Goal: Information Seeking & Learning: Check status

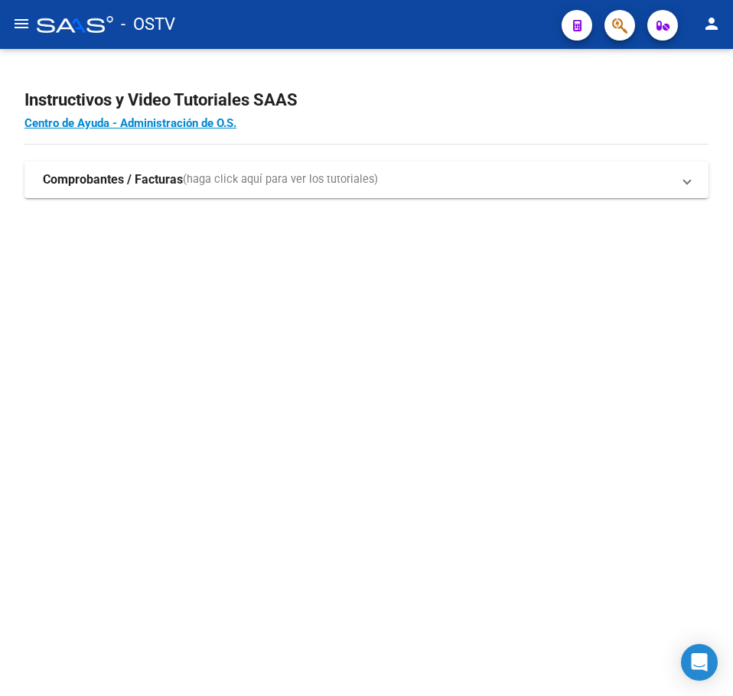
click at [207, 266] on div "Instructivos y Video Tutoriales SAAS Centro de Ayuda - Administración de O.S. C…" at bounding box center [366, 160] width 733 height 223
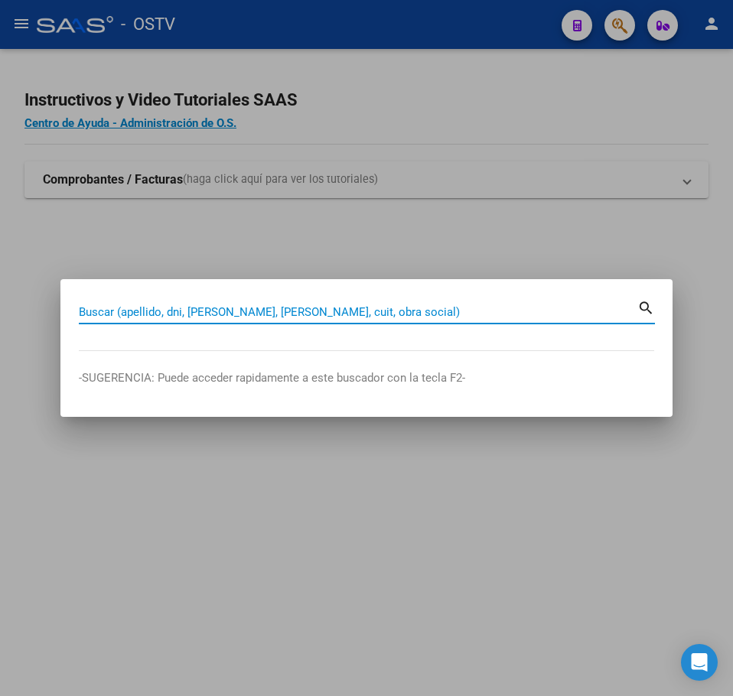
click at [334, 310] on input "Buscar (apellido, dni, [PERSON_NAME], [PERSON_NAME], cuit, obra social)" at bounding box center [358, 312] width 559 height 14
paste input "95182346"
type input "95182346"
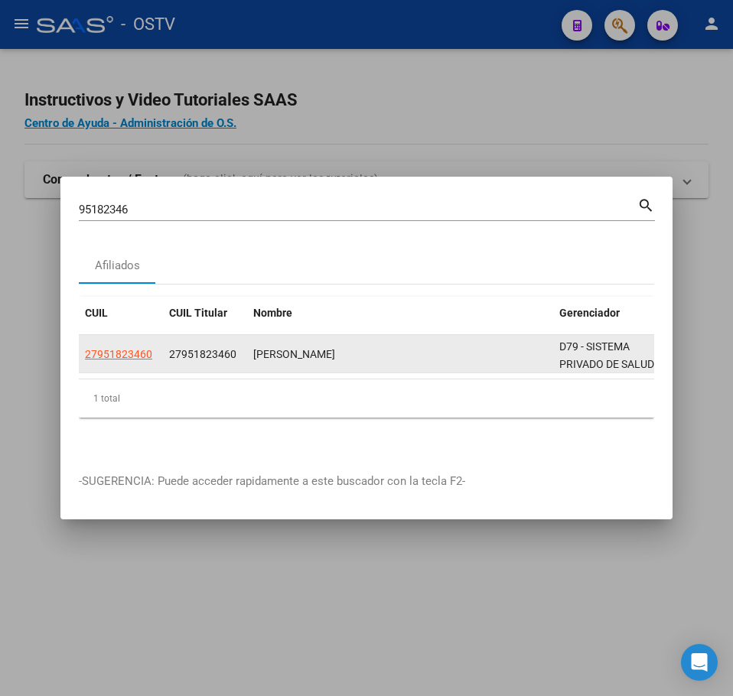
click at [107, 335] on datatable-body-cell "27951823460" at bounding box center [121, 353] width 84 height 37
click at [111, 337] on datatable-body-cell "27951823460" at bounding box center [121, 353] width 84 height 37
click at [112, 339] on datatable-body-cell "27951823460" at bounding box center [121, 353] width 84 height 37
click at [113, 346] on app-link-go-to "27951823460" at bounding box center [118, 355] width 67 height 18
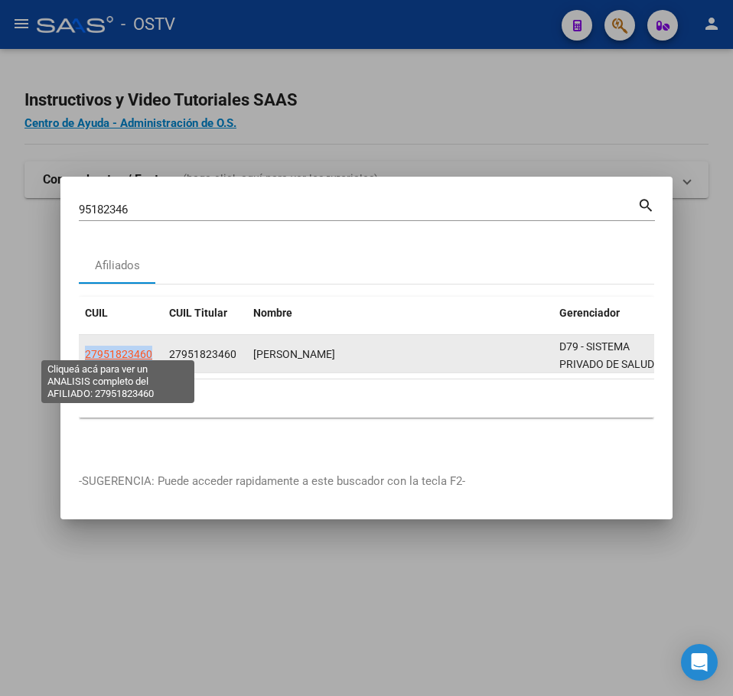
click at [115, 348] on span "27951823460" at bounding box center [118, 354] width 67 height 12
copy span "27951823460"
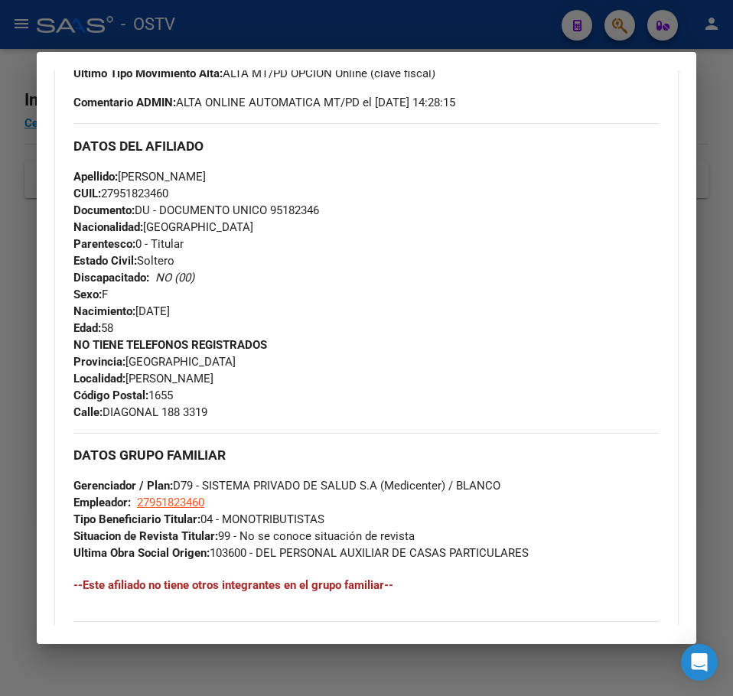
scroll to position [768, 0]
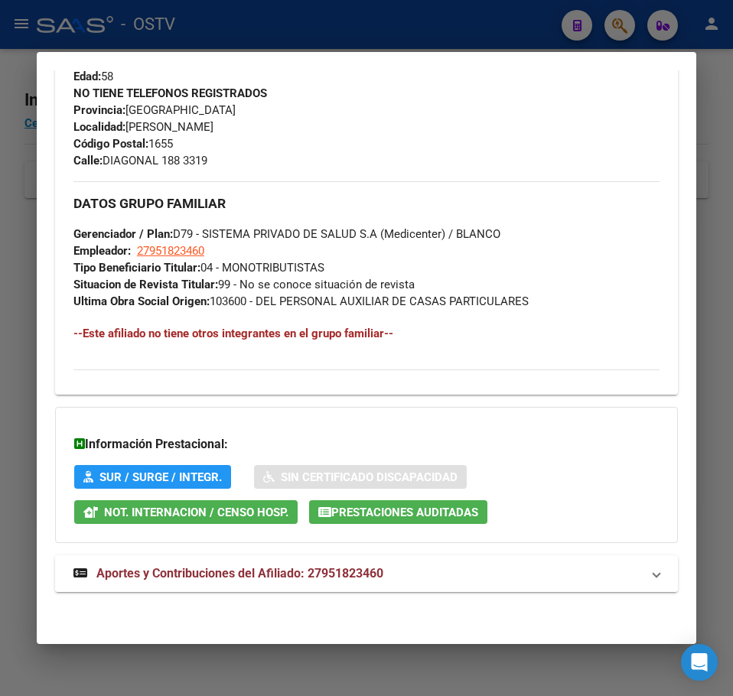
click at [440, 569] on mat-panel-title "Aportes y Contribuciones del Afiliado: 27951823460" at bounding box center [357, 574] width 568 height 18
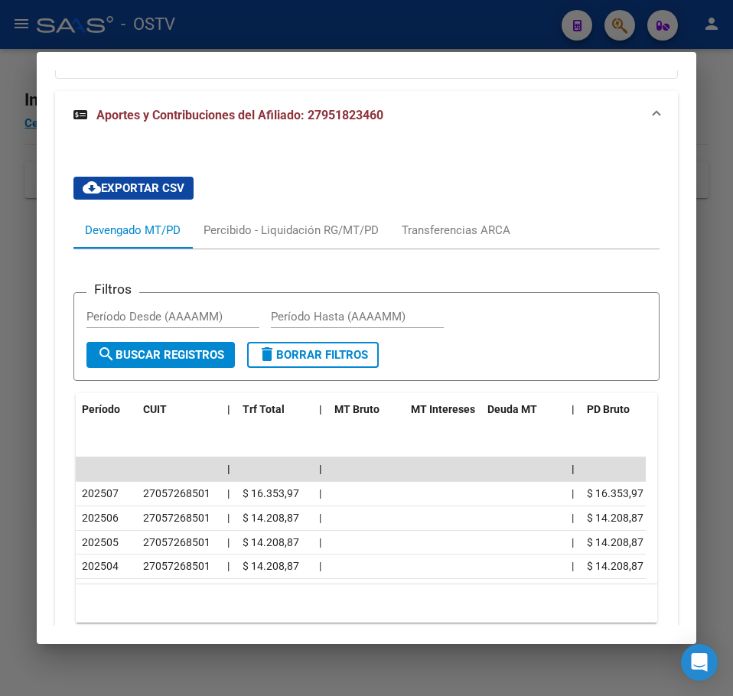
scroll to position [1259, 0]
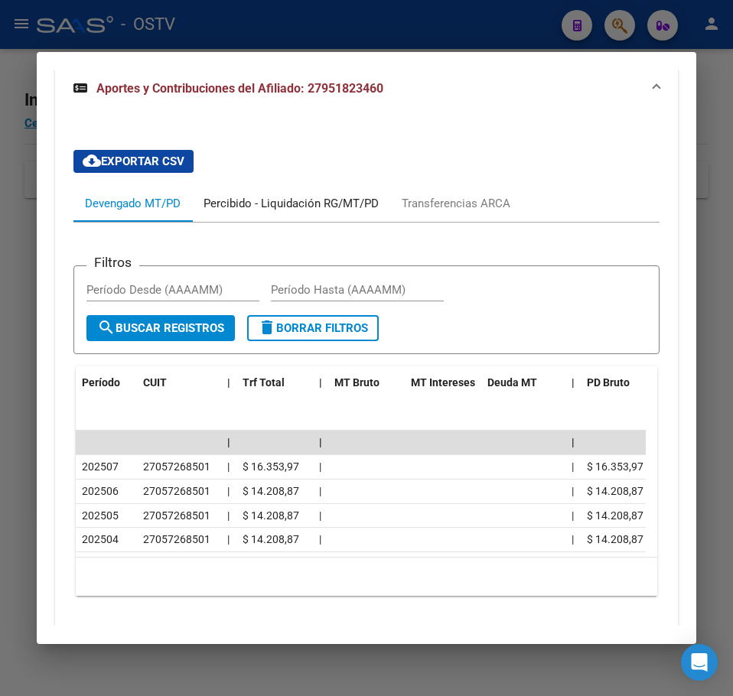
click at [197, 217] on div "Percibido - Liquidación RG/MT/PD" at bounding box center [291, 203] width 198 height 37
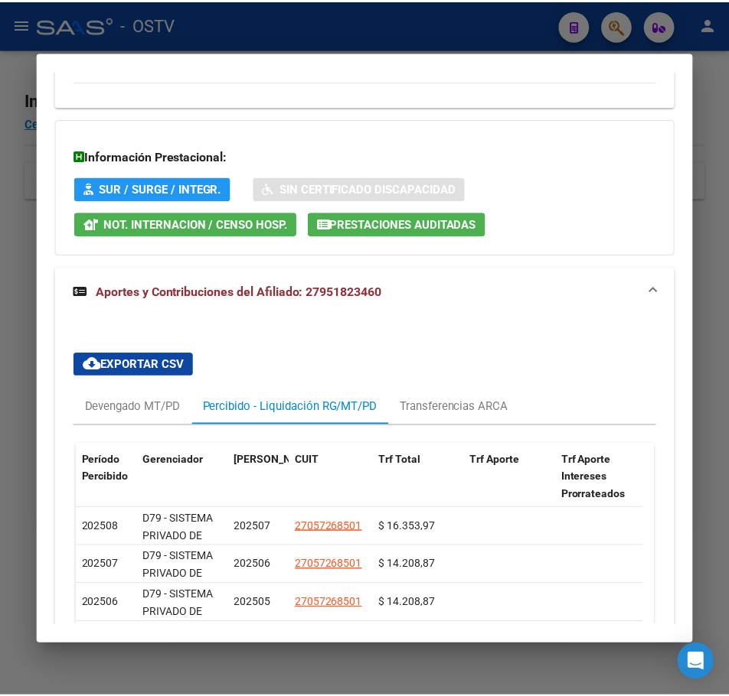
scroll to position [1241, 0]
